Goal: Transaction & Acquisition: Purchase product/service

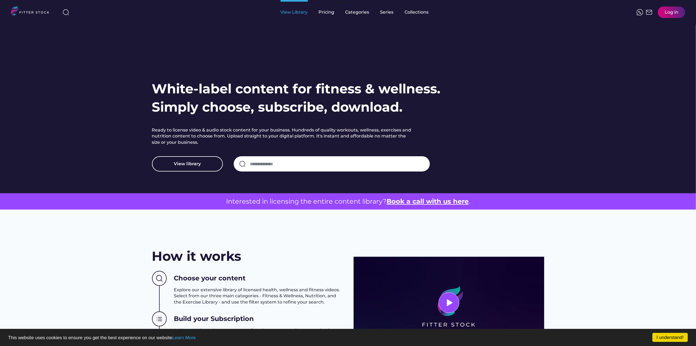
click at [304, 11] on div "View Library" at bounding box center [294, 12] width 27 height 6
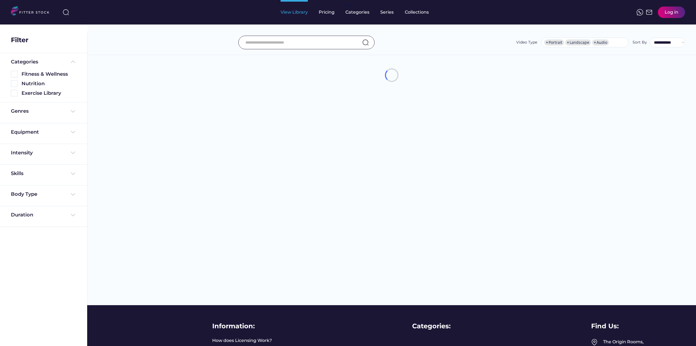
select select "**********"
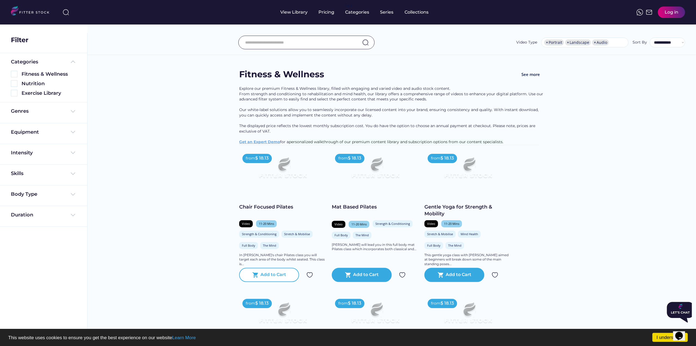
click at [276, 278] on div "Add to Cart" at bounding box center [274, 275] width 26 height 7
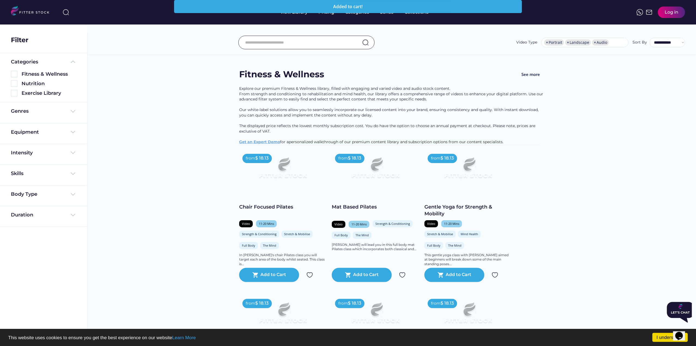
click at [427, 5] on div "Added to cart!" at bounding box center [348, 6] width 341 height 4
click at [668, 11] on div "per month" at bounding box center [670, 12] width 20 height 5
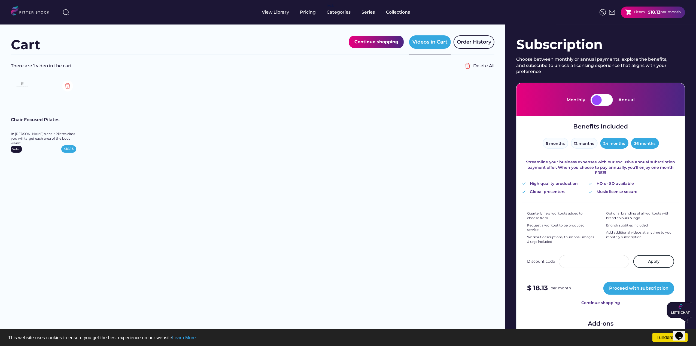
click at [611, 143] on button "24 months" at bounding box center [614, 143] width 28 height 11
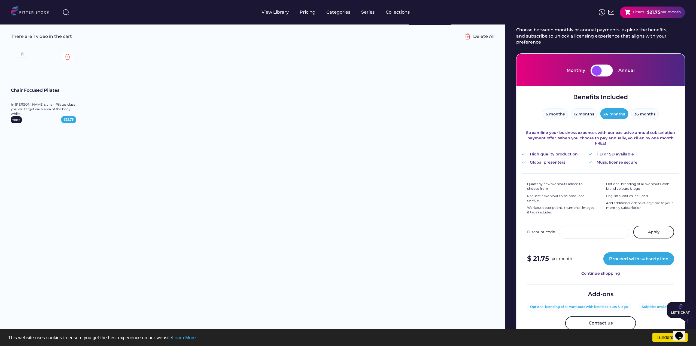
scroll to position [27, 0]
